Goal: Task Accomplishment & Management: Use online tool/utility

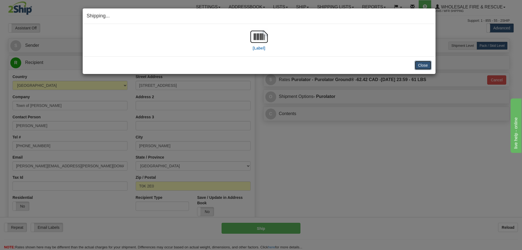
click at [423, 65] on button "Close" at bounding box center [422, 65] width 17 height 9
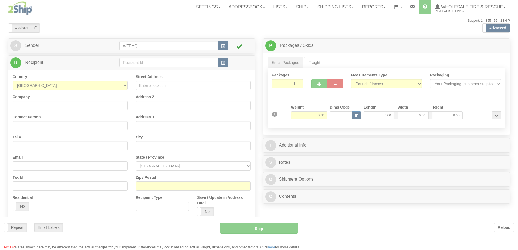
click at [317, 7] on div at bounding box center [259, 125] width 518 height 250
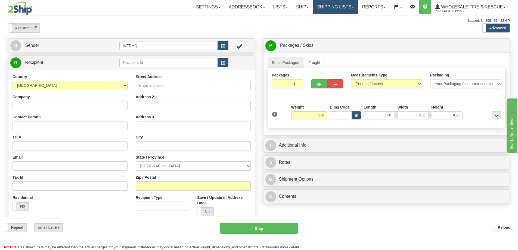
click at [320, 7] on link "Shipping lists" at bounding box center [335, 7] width 45 height 14
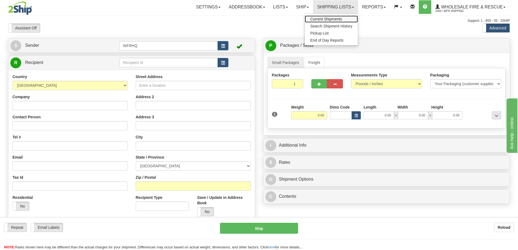
click at [318, 19] on span "Current Shipments" at bounding box center [326, 19] width 32 height 4
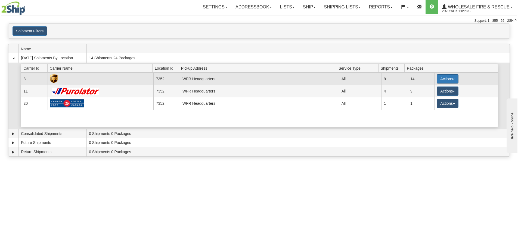
click at [449, 78] on button "Actions" at bounding box center [447, 78] width 22 height 9
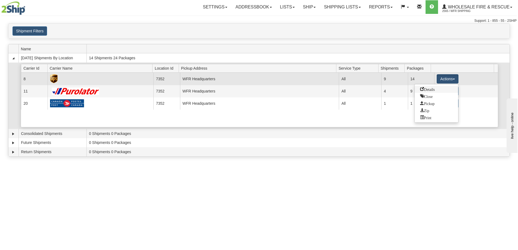
click at [429, 91] on span "Details" at bounding box center [427, 89] width 15 height 4
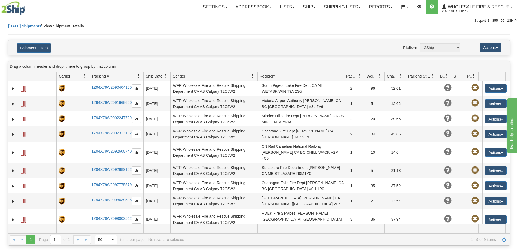
drag, startPoint x: 401, startPoint y: 18, endPoint x: 404, endPoint y: 17, distance: 3.2
click at [401, 18] on div "Toggle navigation Settings Shipping Preferences Fields Preferences New" at bounding box center [259, 11] width 518 height 23
click at [511, 7] on span at bounding box center [511, 7] width 2 height 1
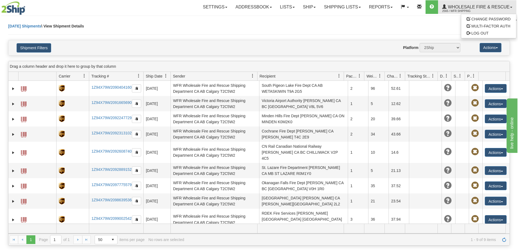
click at [372, 20] on div "Support: 1 - 855 - 55 - 2SHIP" at bounding box center [258, 20] width 515 height 5
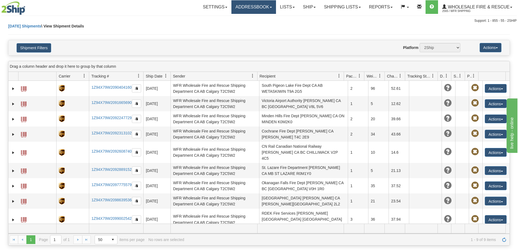
click at [231, 7] on link "Addressbook" at bounding box center [253, 7] width 45 height 14
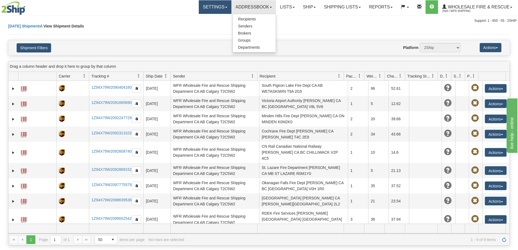
click at [216, 7] on link "Settings" at bounding box center [215, 7] width 33 height 14
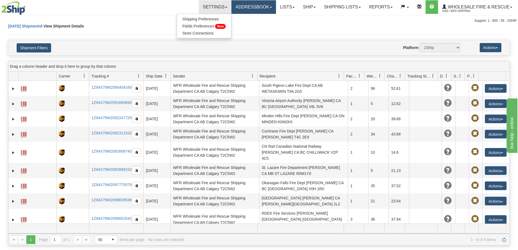
click at [262, 6] on link "Addressbook" at bounding box center [253, 7] width 45 height 14
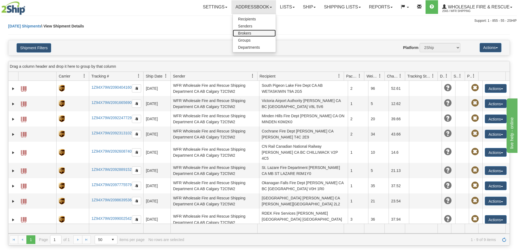
click at [245, 33] on span "Brokers" at bounding box center [244, 33] width 13 height 4
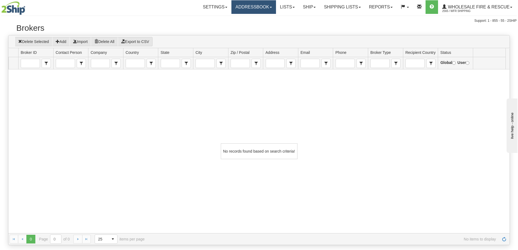
click at [260, 8] on link "Addressbook" at bounding box center [253, 7] width 45 height 14
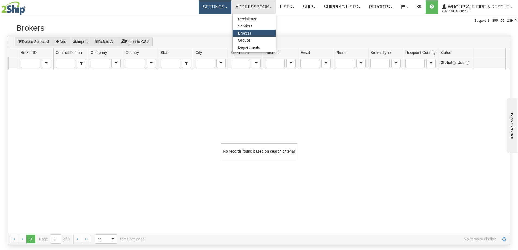
click at [218, 7] on link "Settings" at bounding box center [215, 7] width 33 height 14
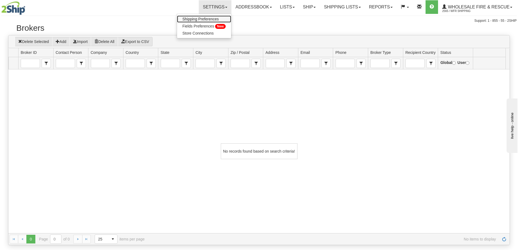
click at [204, 20] on span "Shipping Preferences" at bounding box center [200, 19] width 36 height 4
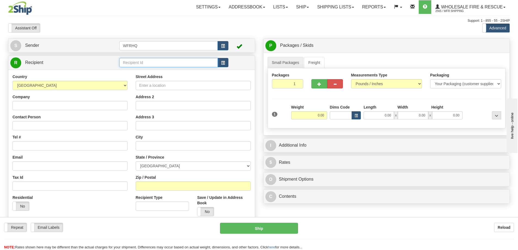
drag, startPoint x: 151, startPoint y: 64, endPoint x: 91, endPoint y: 68, distance: 59.4
click at [151, 64] on input "text" at bounding box center [168, 62] width 98 height 9
type input "TAYL1000"
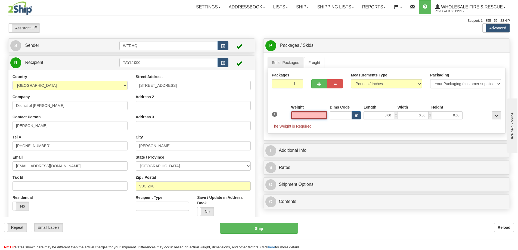
click at [312, 114] on input "text" at bounding box center [309, 115] width 36 height 8
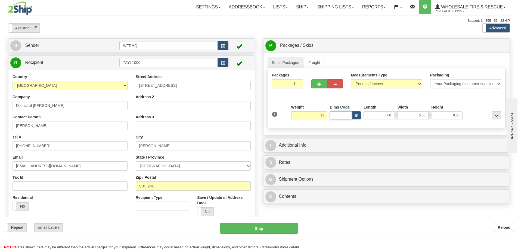
type input "11.00"
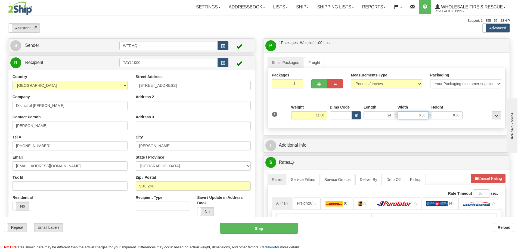
type input "24.00"
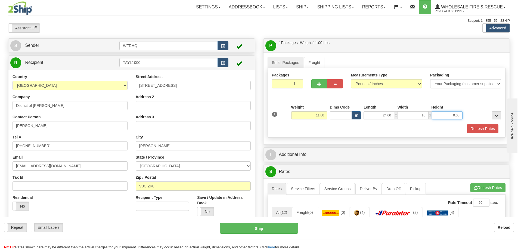
type input "16.00"
click at [351, 135] on div "Packages 1 1 Measurements Type" at bounding box center [386, 102] width 238 height 69
click at [484, 128] on button "Refresh Rates" at bounding box center [482, 128] width 31 height 9
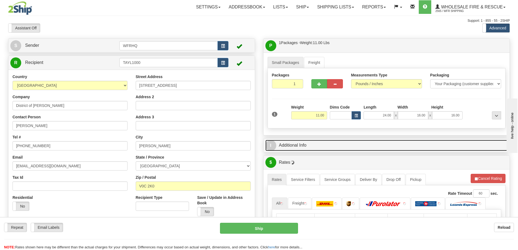
click at [407, 146] on link "I Additional Info" at bounding box center [386, 145] width 242 height 11
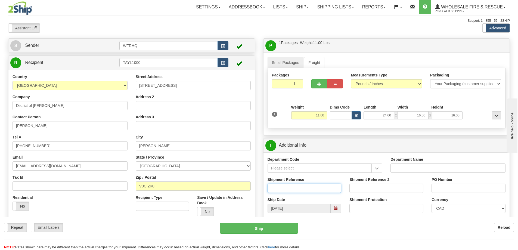
click at [286, 185] on input "Shipment Reference" at bounding box center [304, 187] width 74 height 9
type input "S46817-30950"
type input "Taylor Fire"
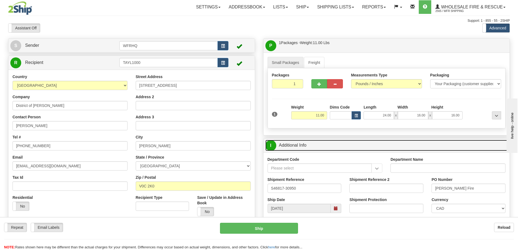
drag, startPoint x: 405, startPoint y: 149, endPoint x: 407, endPoint y: 138, distance: 11.0
click at [405, 148] on link "I Additional Info" at bounding box center [386, 145] width 242 height 11
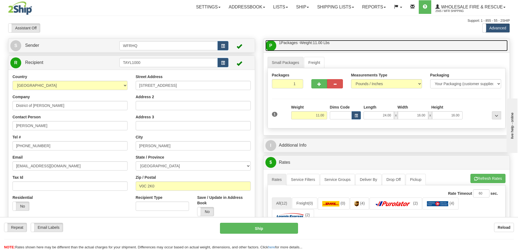
click at [389, 41] on link "P Packages / Skids 1 Packages - Weight: 11.00 Lbs 1 Skids - Weight: NaN Lbs" at bounding box center [386, 45] width 242 height 11
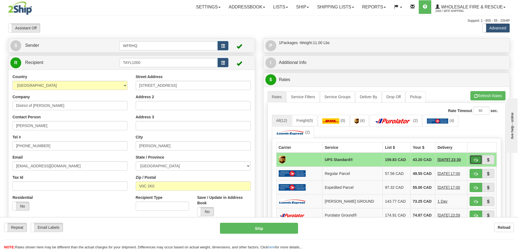
click at [474, 160] on span "button" at bounding box center [476, 160] width 4 height 4
type input "11"
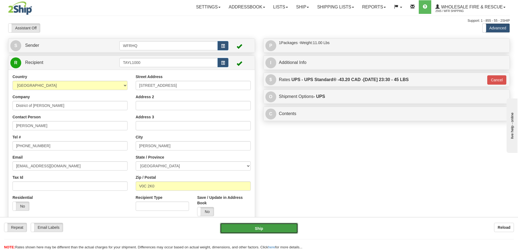
click at [251, 227] on button "Ship" at bounding box center [259, 228] width 78 height 11
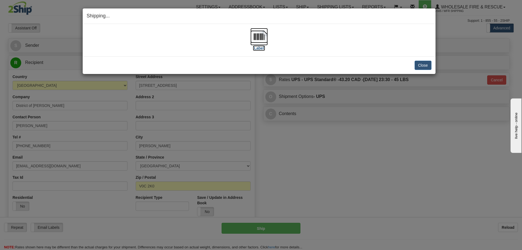
click at [255, 39] on img at bounding box center [258, 36] width 17 height 17
click at [261, 36] on img at bounding box center [258, 36] width 17 height 17
click at [422, 69] on button "Close" at bounding box center [422, 65] width 17 height 9
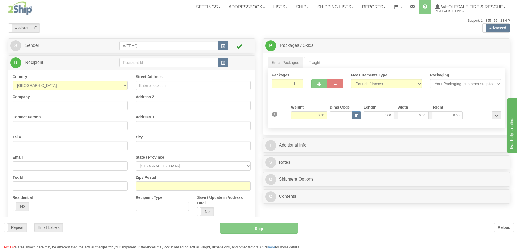
click at [145, 62] on div "Toggle navigation Settings Shipping Preferences Fields Preferences New" at bounding box center [259, 144] width 518 height 289
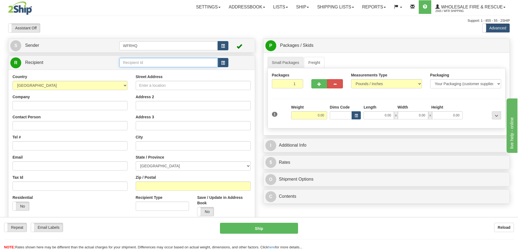
click at [145, 62] on input "text" at bounding box center [168, 62] width 98 height 9
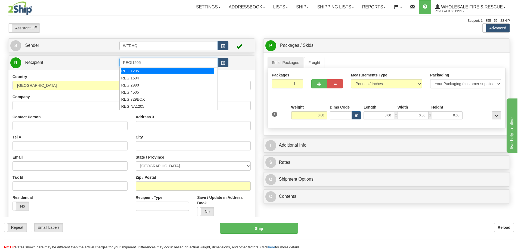
type input "REGI1205"
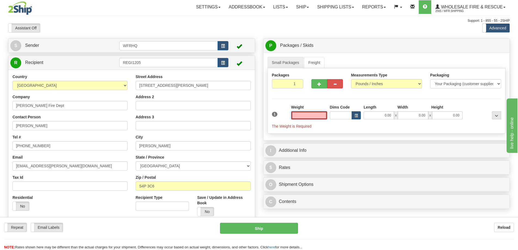
click at [311, 113] on input "text" at bounding box center [309, 115] width 36 height 8
type input "3.00"
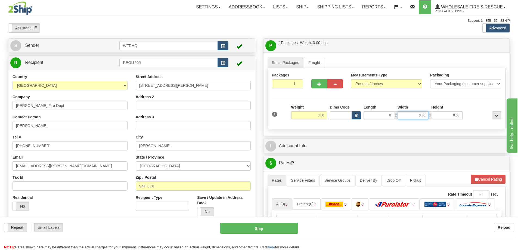
type input "8.00"
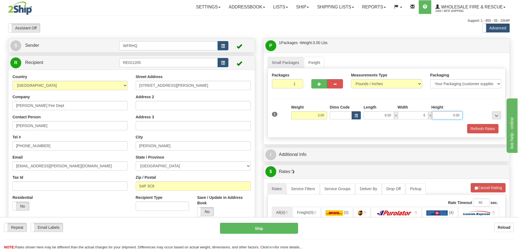
type input "6.00"
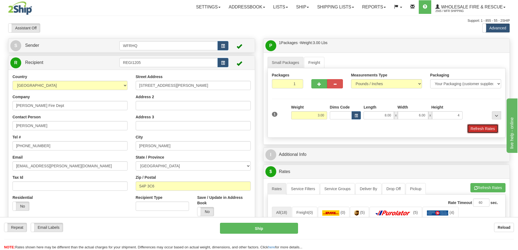
type input "4.00"
click at [476, 126] on button "Refresh Rates" at bounding box center [482, 128] width 31 height 9
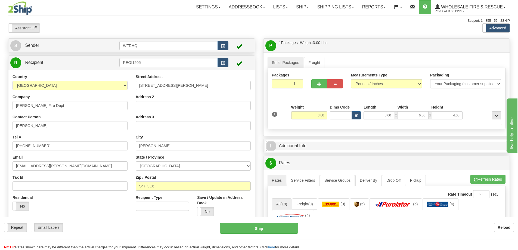
click at [284, 150] on link "I Additional Info" at bounding box center [386, 145] width 242 height 11
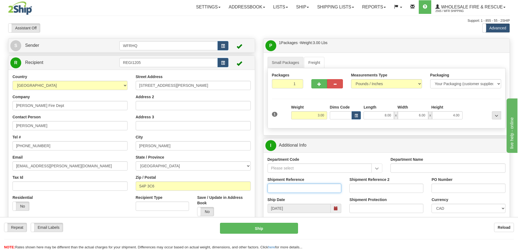
click at [284, 186] on input "Shipment Reference" at bounding box center [304, 187] width 74 height 9
type input "S46833-30971"
type input "Stock"
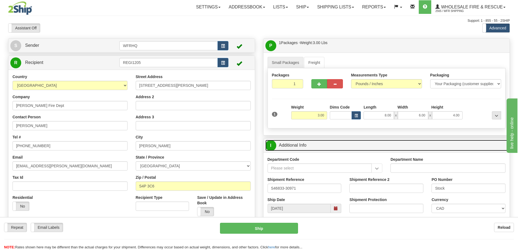
drag, startPoint x: 415, startPoint y: 145, endPoint x: 414, endPoint y: 139, distance: 6.4
click at [415, 145] on link "I Additional Info" at bounding box center [386, 145] width 242 height 11
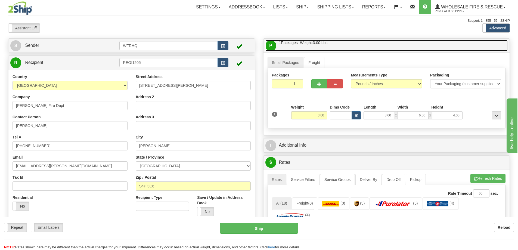
click at [388, 46] on link "P Packages / Skids 1 Packages - Weight: 3.00 Lbs 1 Skids - Weight: NaN Lbs" at bounding box center [386, 45] width 242 height 11
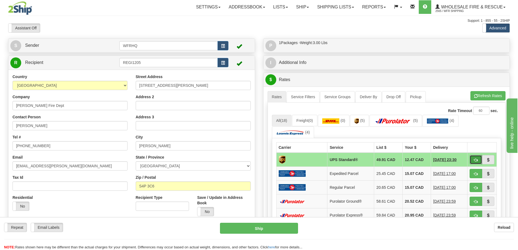
click at [474, 161] on span "button" at bounding box center [476, 160] width 4 height 4
type input "11"
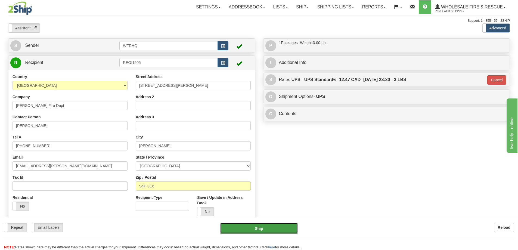
click at [282, 226] on button "Ship" at bounding box center [259, 228] width 78 height 11
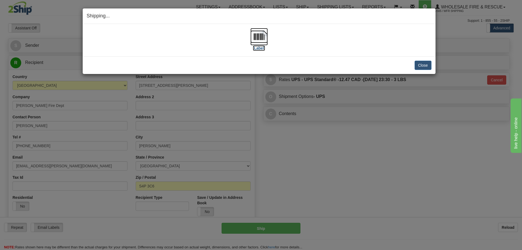
click at [254, 29] on img at bounding box center [258, 36] width 17 height 17
click at [427, 67] on button "Close" at bounding box center [422, 65] width 17 height 9
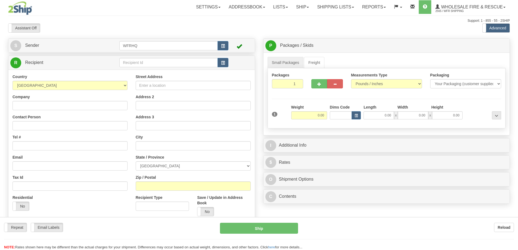
click at [145, 60] on div at bounding box center [259, 125] width 518 height 250
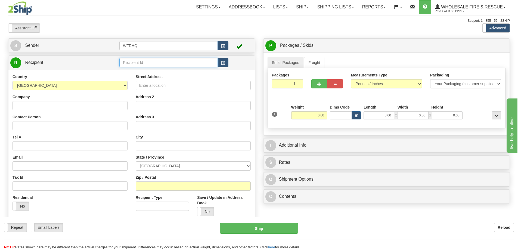
click at [145, 61] on input "text" at bounding box center [168, 62] width 98 height 9
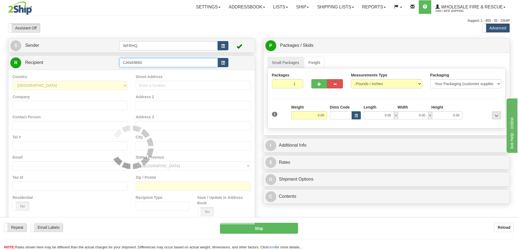
type input "CANA9860"
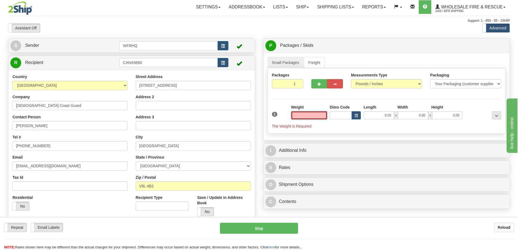
click at [299, 117] on input "text" at bounding box center [309, 115] width 36 height 8
type input "6.00"
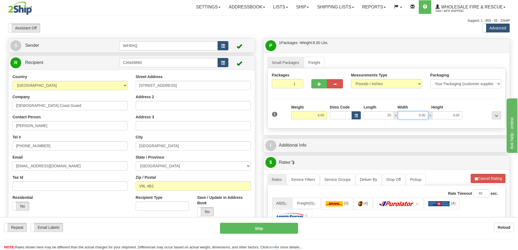
type input "20.00"
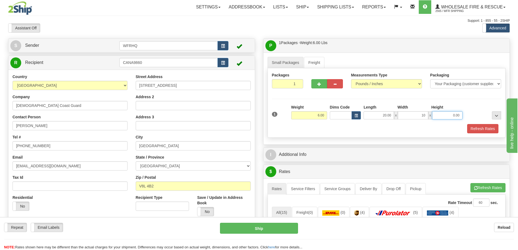
type input "10.00"
type input "6.00"
click at [475, 127] on button "Refresh Rates" at bounding box center [482, 128] width 31 height 9
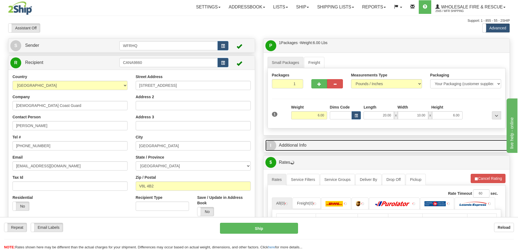
click at [368, 142] on link "I Additional Info" at bounding box center [386, 145] width 242 height 11
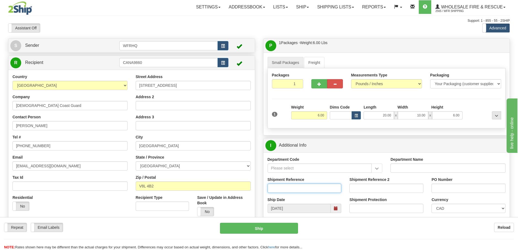
click at [303, 185] on input "Shipment Reference" at bounding box center [304, 187] width 74 height 9
type input "S46392-30976"
type input "Emily Lambert"
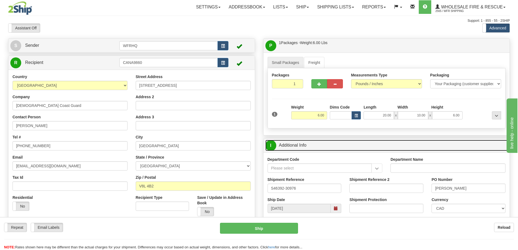
click at [423, 148] on link "I Additional Info" at bounding box center [386, 145] width 242 height 11
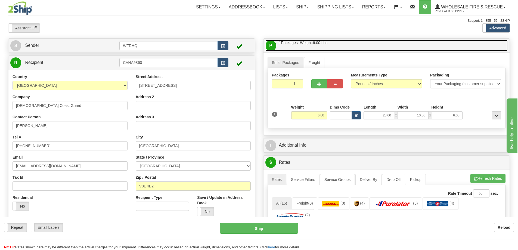
click at [418, 45] on link "P Packages / Skids 1 Packages - Weight: 6.00 Lbs 1 Skids - Weight: NaN Lbs" at bounding box center [386, 45] width 242 height 11
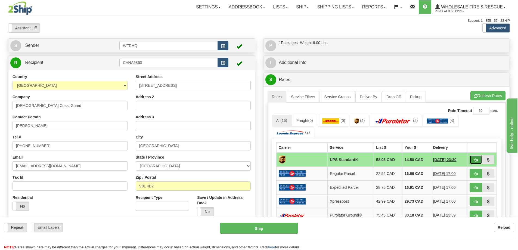
click at [472, 159] on button "button" at bounding box center [475, 159] width 12 height 9
type input "11"
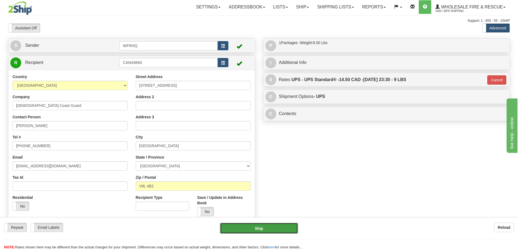
click at [263, 231] on button "Ship" at bounding box center [259, 228] width 78 height 11
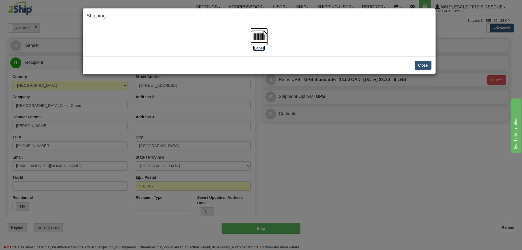
click at [259, 36] on img at bounding box center [258, 36] width 17 height 17
click at [420, 64] on button "Close" at bounding box center [422, 65] width 17 height 9
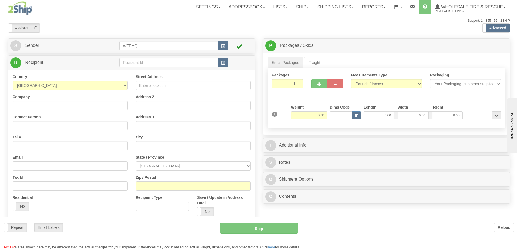
click at [145, 62] on div at bounding box center [259, 125] width 518 height 250
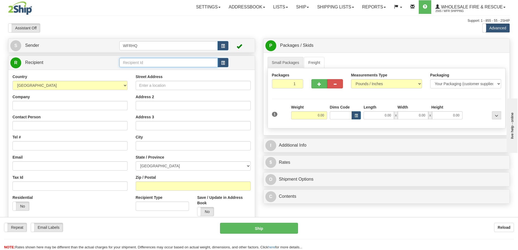
click at [144, 62] on input "text" at bounding box center [168, 62] width 98 height 9
type input "LANG2625"
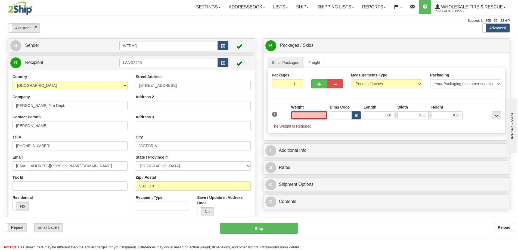
type input "[PERSON_NAME]"
click at [301, 114] on input "text" at bounding box center [309, 115] width 36 height 8
type input "9.00"
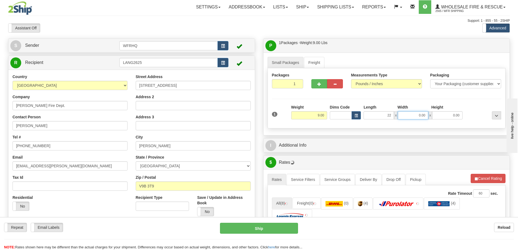
type input "22.00"
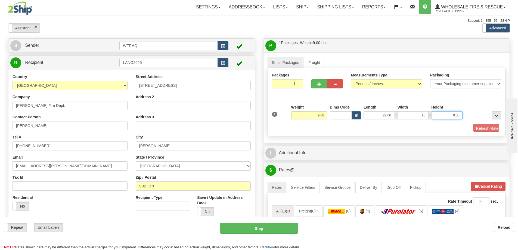
type input "16.00"
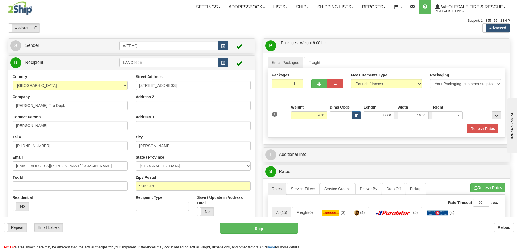
type input "7.00"
click at [465, 127] on div "Refresh Rates" at bounding box center [386, 128] width 232 height 9
click at [470, 126] on button "Refresh Rates" at bounding box center [482, 128] width 31 height 9
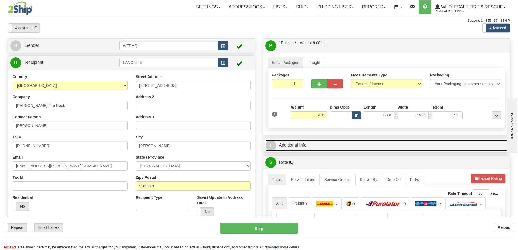
click at [369, 140] on link "I Additional Info" at bounding box center [386, 145] width 242 height 11
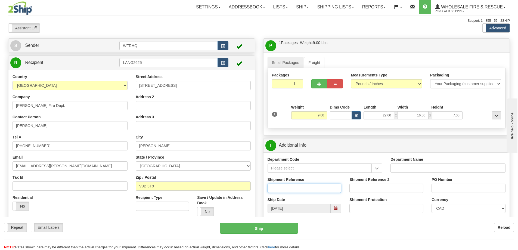
click at [308, 188] on input "Shipment Reference" at bounding box center [304, 187] width 74 height 9
type input "S46840-30967"
type input "Clarke"
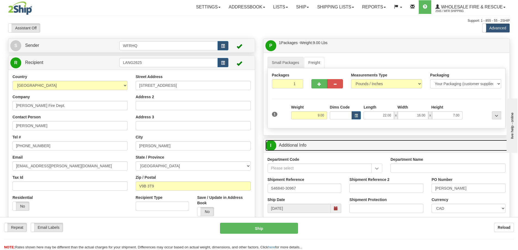
click at [353, 146] on link "I Additional Info" at bounding box center [386, 145] width 242 height 11
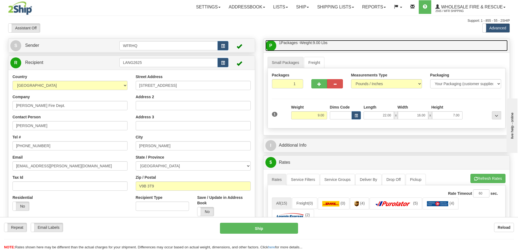
click at [358, 44] on link "P Packages / Skids 1 Packages - Weight: 9.00 Lbs 1 Skids - Weight: NaN Lbs" at bounding box center [386, 45] width 242 height 11
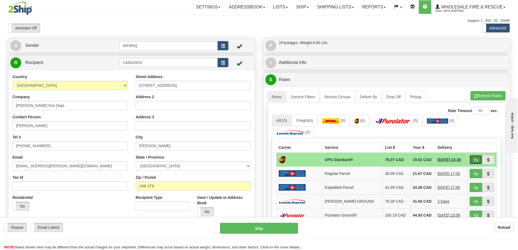
click at [476, 159] on span "button" at bounding box center [476, 160] width 4 height 4
type input "11"
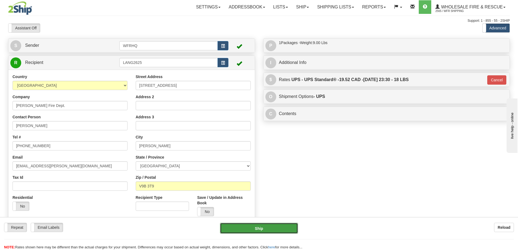
click at [292, 226] on button "Ship" at bounding box center [259, 228] width 78 height 11
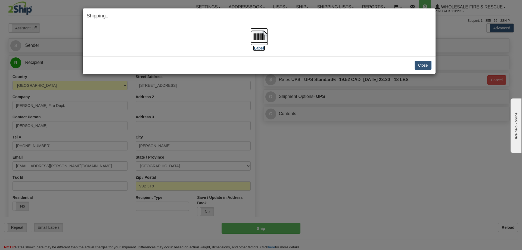
click at [264, 39] on img at bounding box center [258, 36] width 17 height 17
click at [424, 66] on button "Close" at bounding box center [422, 65] width 17 height 9
